Goal: Information Seeking & Learning: Learn about a topic

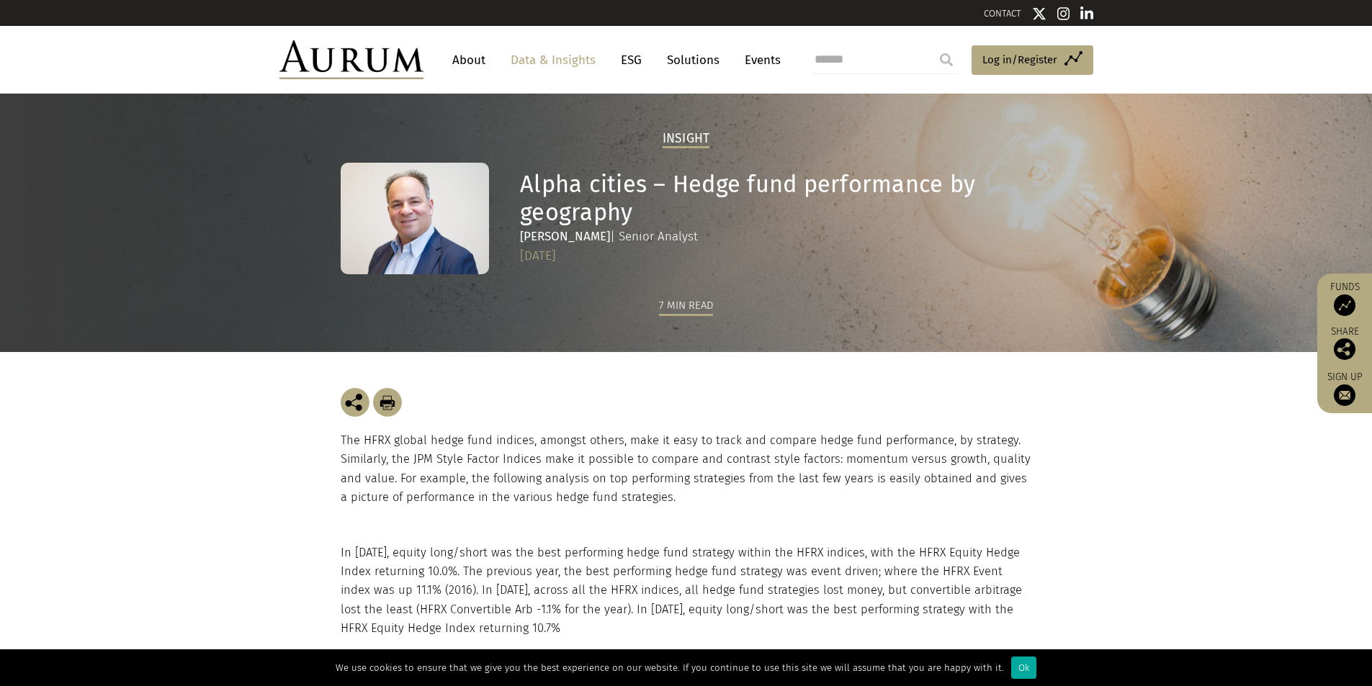
click at [515, 452] on p "The HFRX global hedge fund indices, amongst others, make it easy to track and c…" at bounding box center [686, 469] width 691 height 76
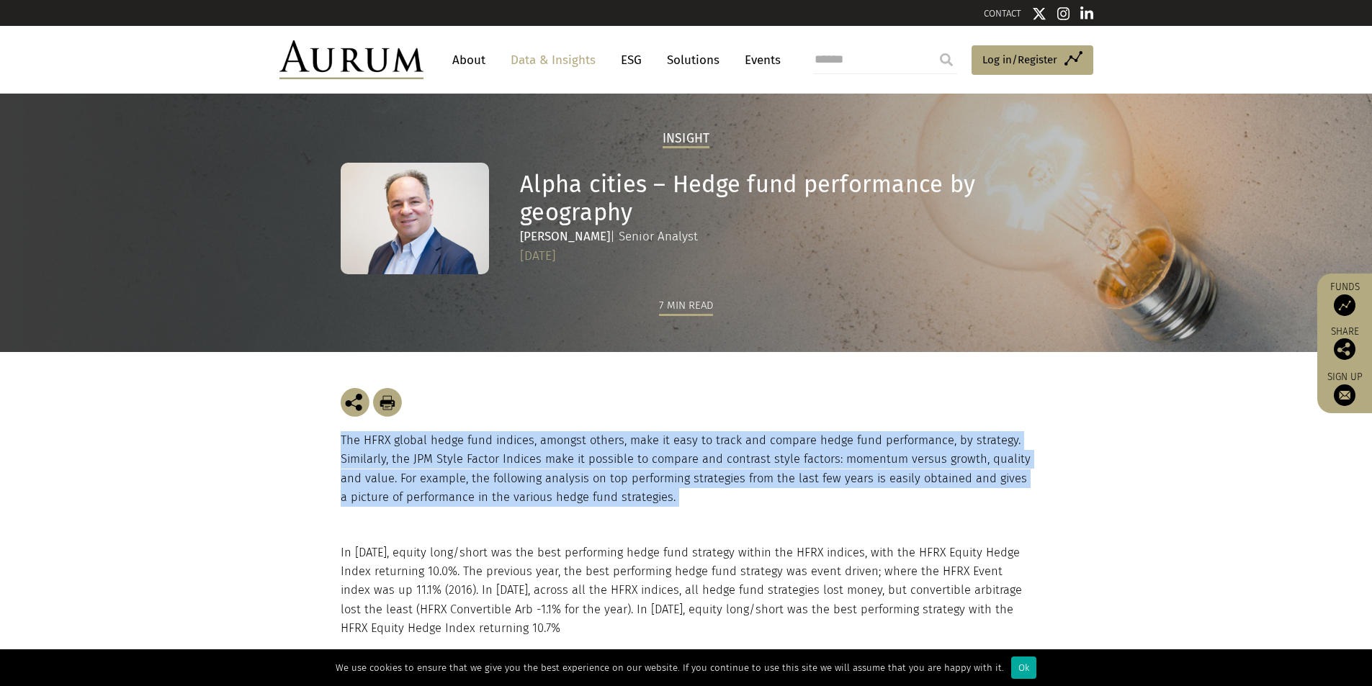
click at [515, 452] on p "The HFRX global hedge fund indices, amongst others, make it easy to track and c…" at bounding box center [686, 469] width 691 height 76
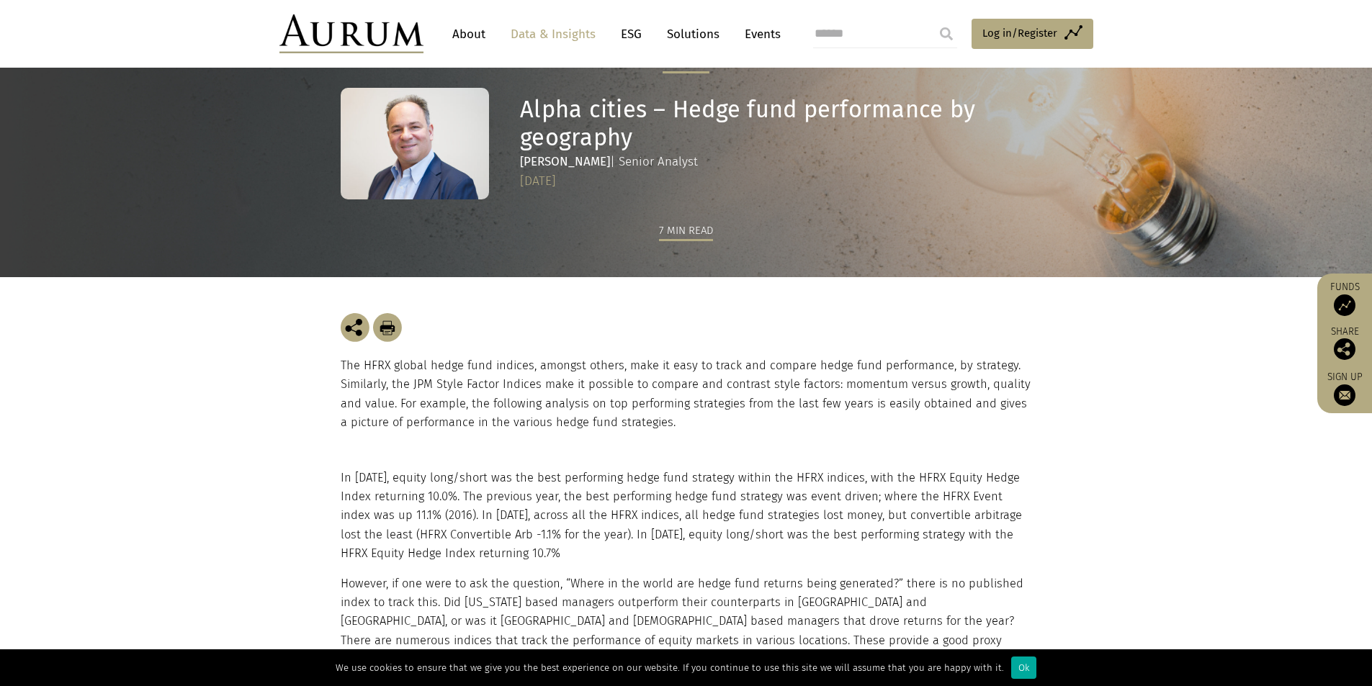
scroll to position [144, 0]
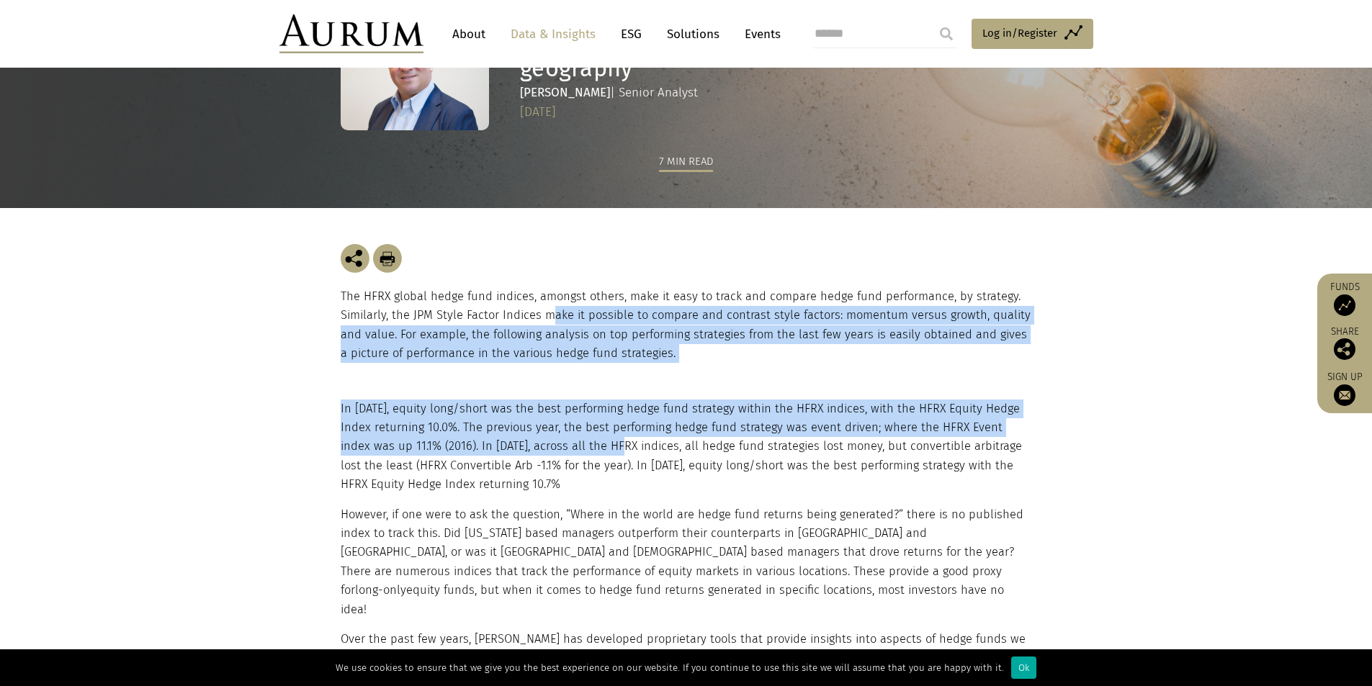
drag, startPoint x: 546, startPoint y: 323, endPoint x: 556, endPoint y: 476, distance: 153.7
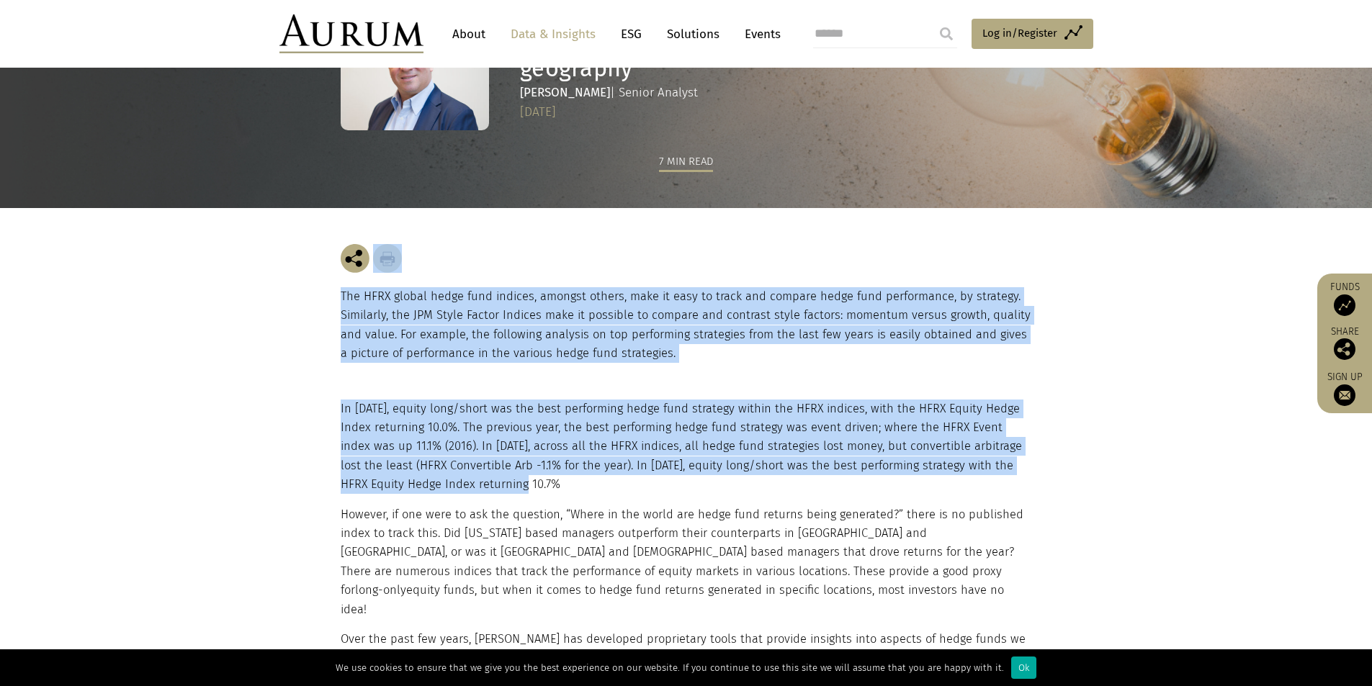
drag, startPoint x: 556, startPoint y: 493, endPoint x: 545, endPoint y: 269, distance: 224.9
click at [545, 269] on div at bounding box center [686, 258] width 691 height 29
drag, startPoint x: 545, startPoint y: 269, endPoint x: 581, endPoint y: 481, distance: 215.5
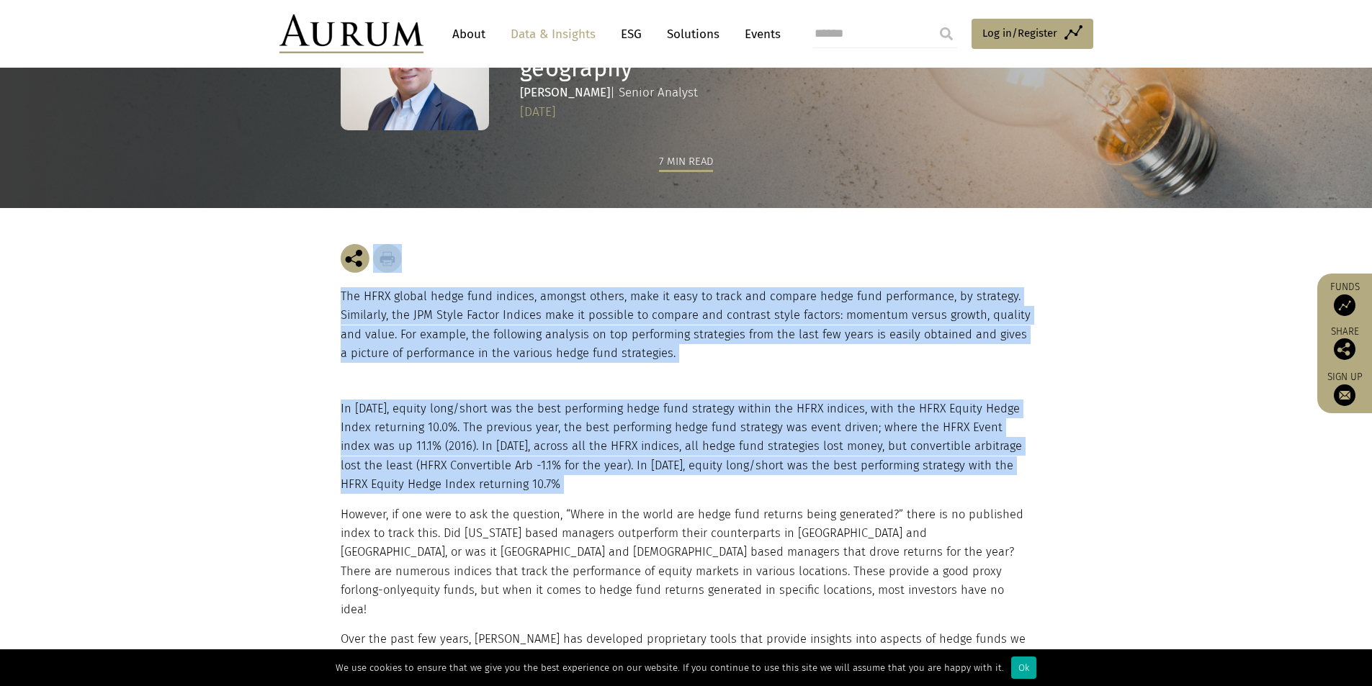
click at [581, 481] on p "In [DATE], equity long/short was the best performing hedge fund strategy within…" at bounding box center [685, 447] width 688 height 95
drag, startPoint x: 581, startPoint y: 481, endPoint x: 551, endPoint y: 244, distance: 238.8
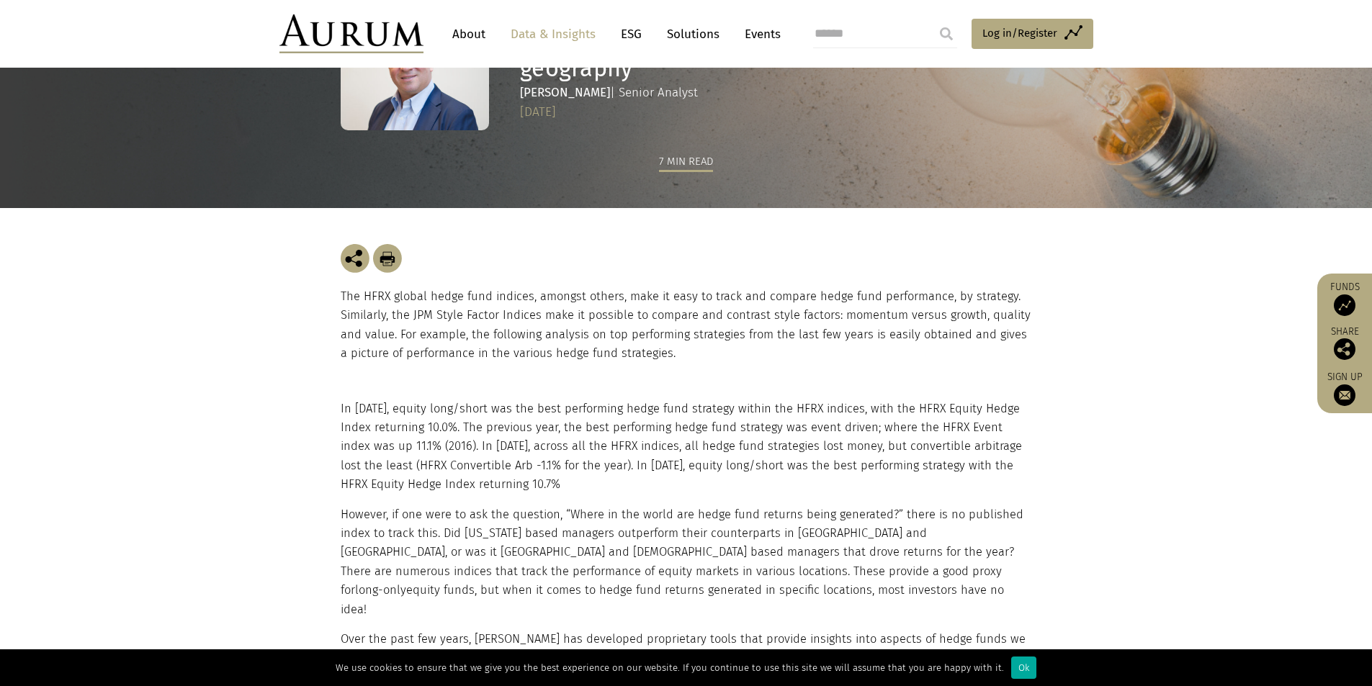
click at [551, 244] on div at bounding box center [686, 258] width 691 height 29
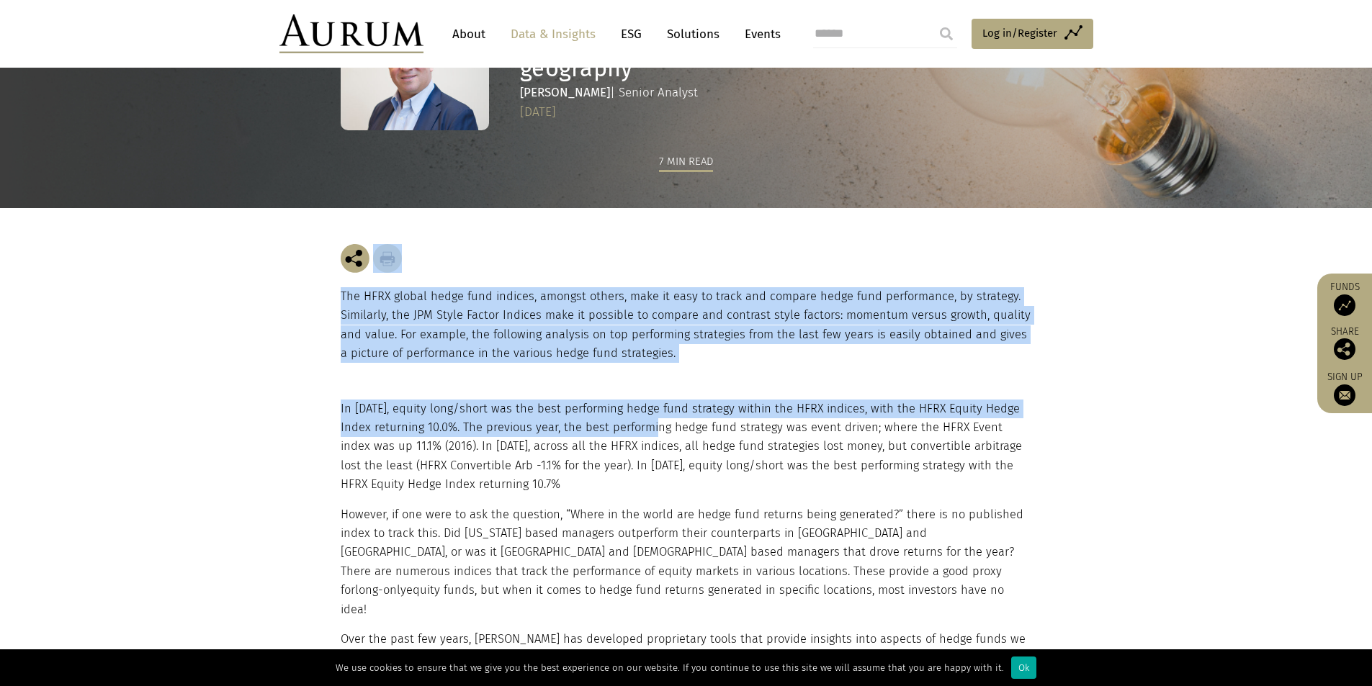
drag, startPoint x: 551, startPoint y: 244, endPoint x: 577, endPoint y: 431, distance: 189.0
click at [577, 431] on p "In [DATE], equity long/short was the best performing hedge fund strategy within…" at bounding box center [685, 447] width 688 height 95
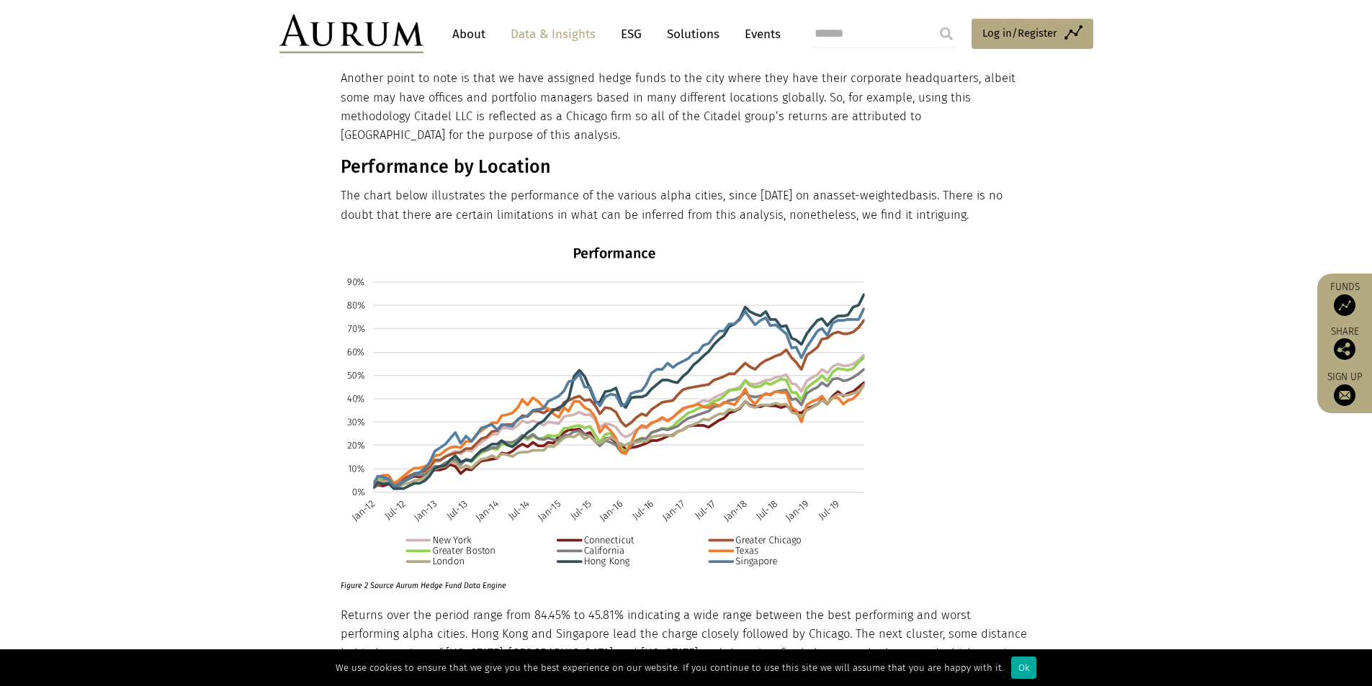
scroll to position [1574, 0]
